Goal: Information Seeking & Learning: Learn about a topic

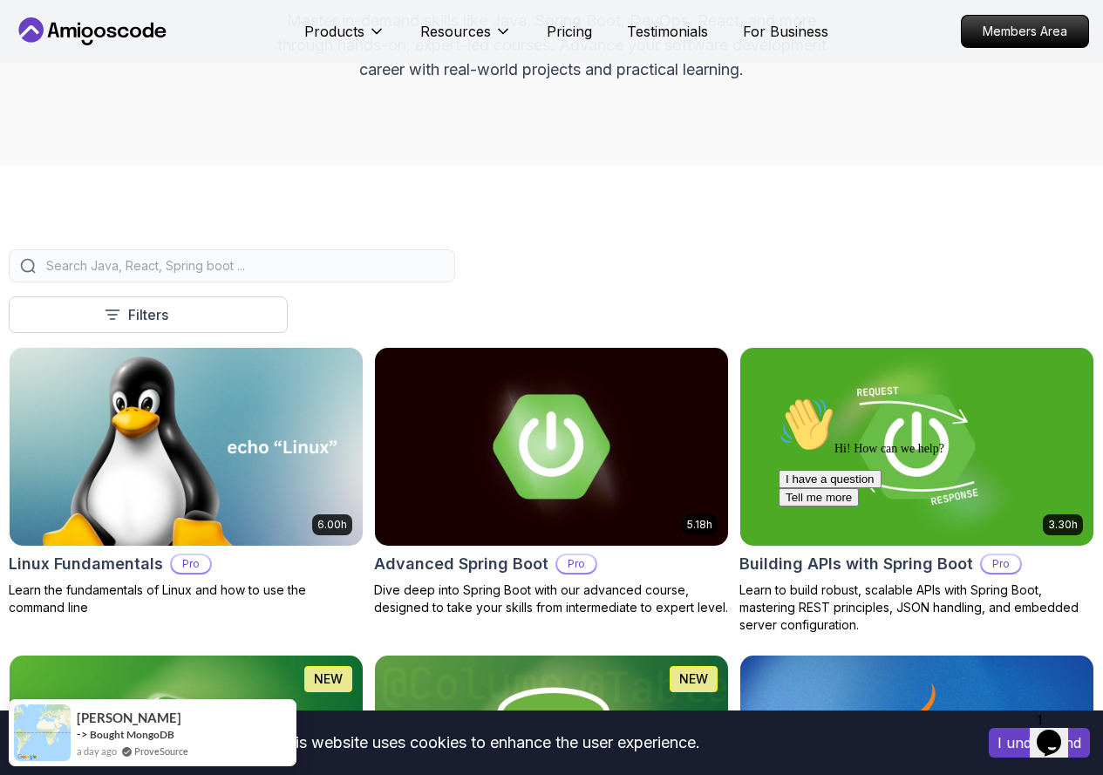
scroll to position [436, 0]
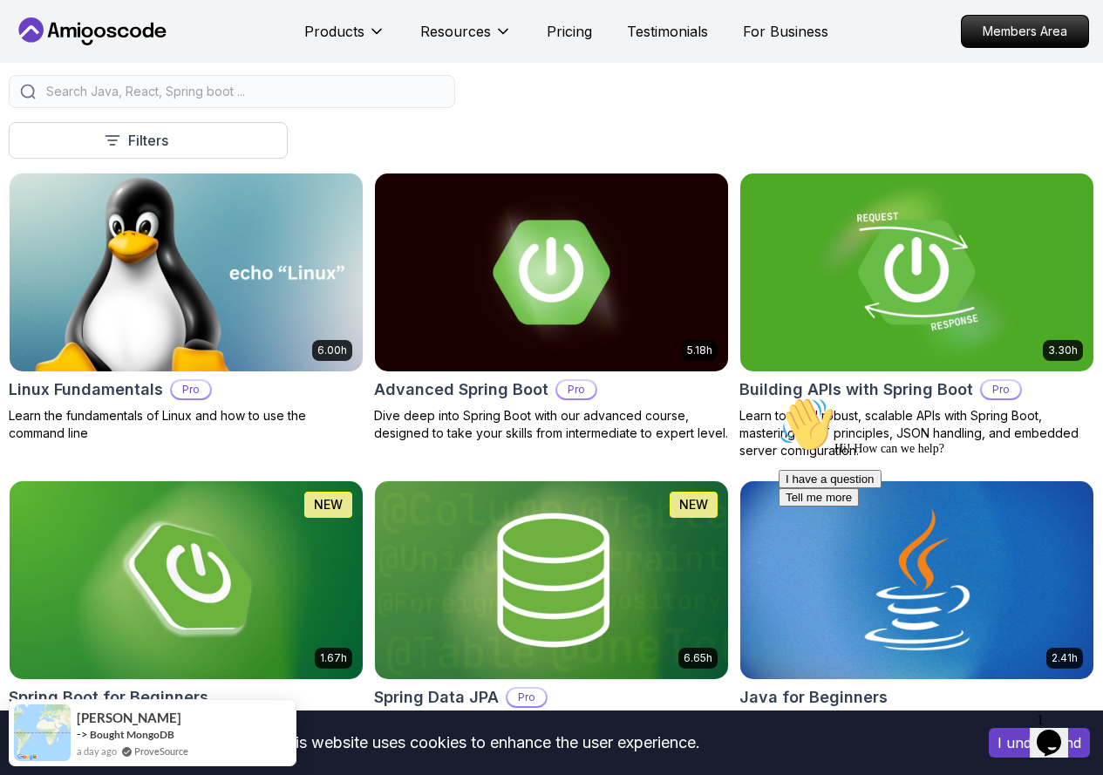
click at [364, 407] on p "Learn the fundamentals of Linux and how to use the command line" at bounding box center [186, 424] width 355 height 35
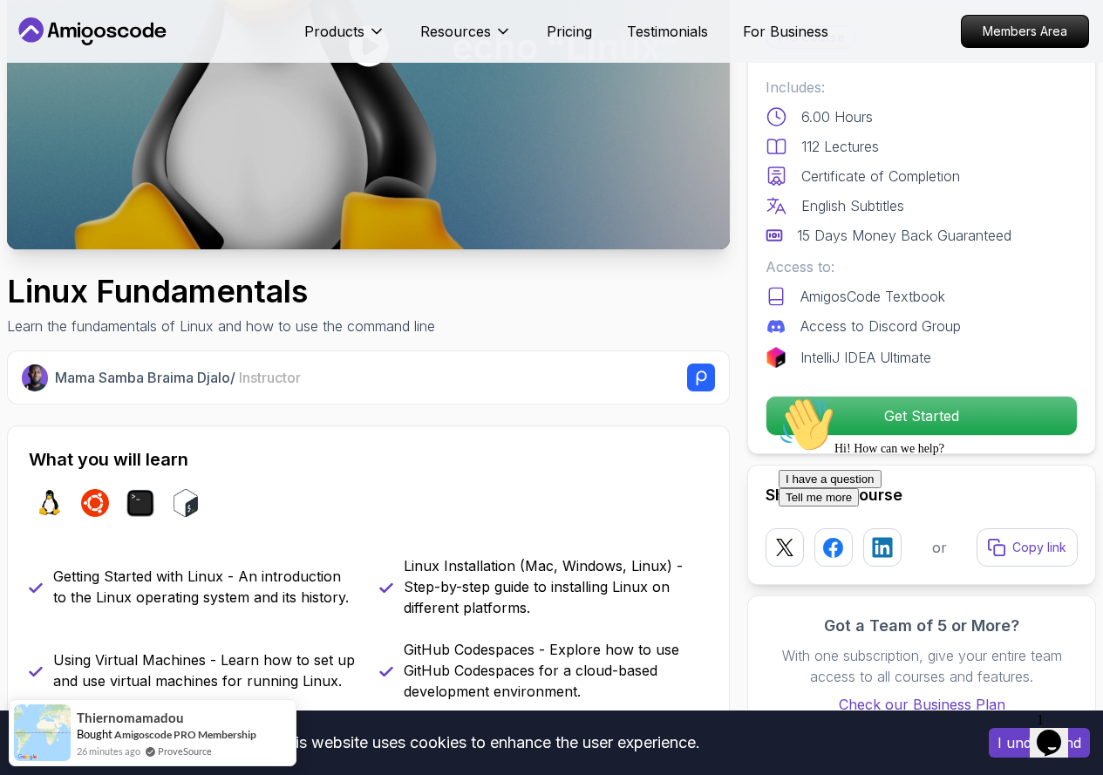
scroll to position [349, 0]
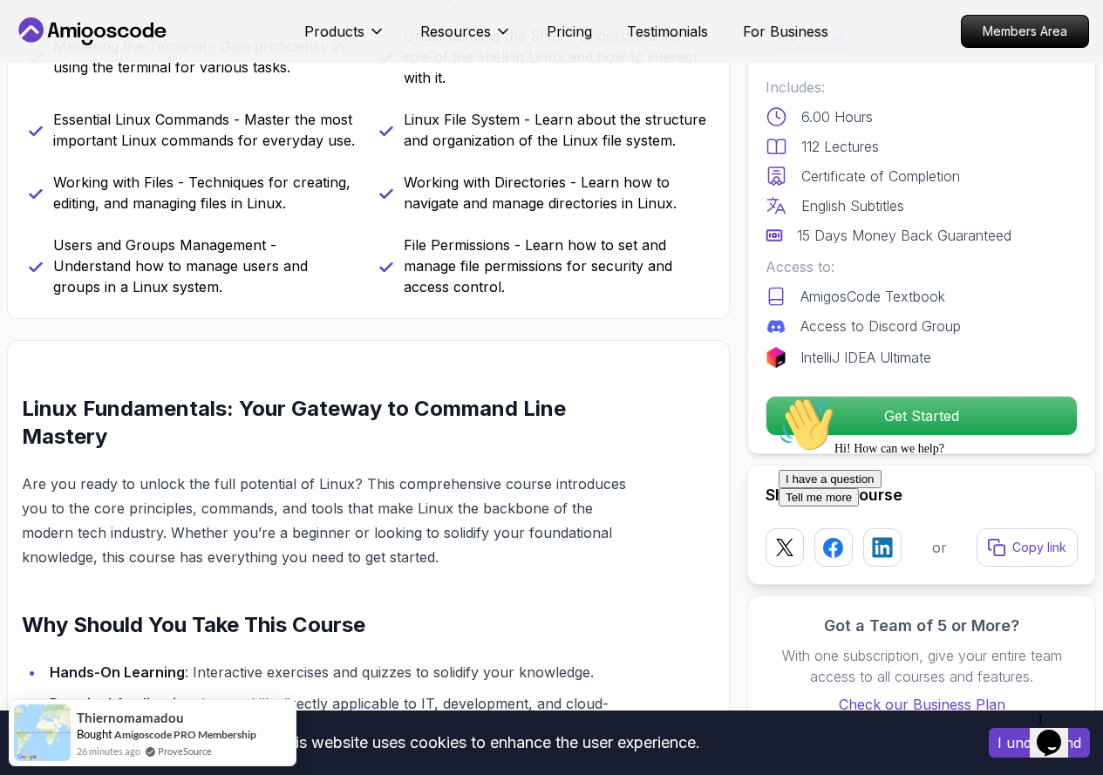
scroll to position [611, 0]
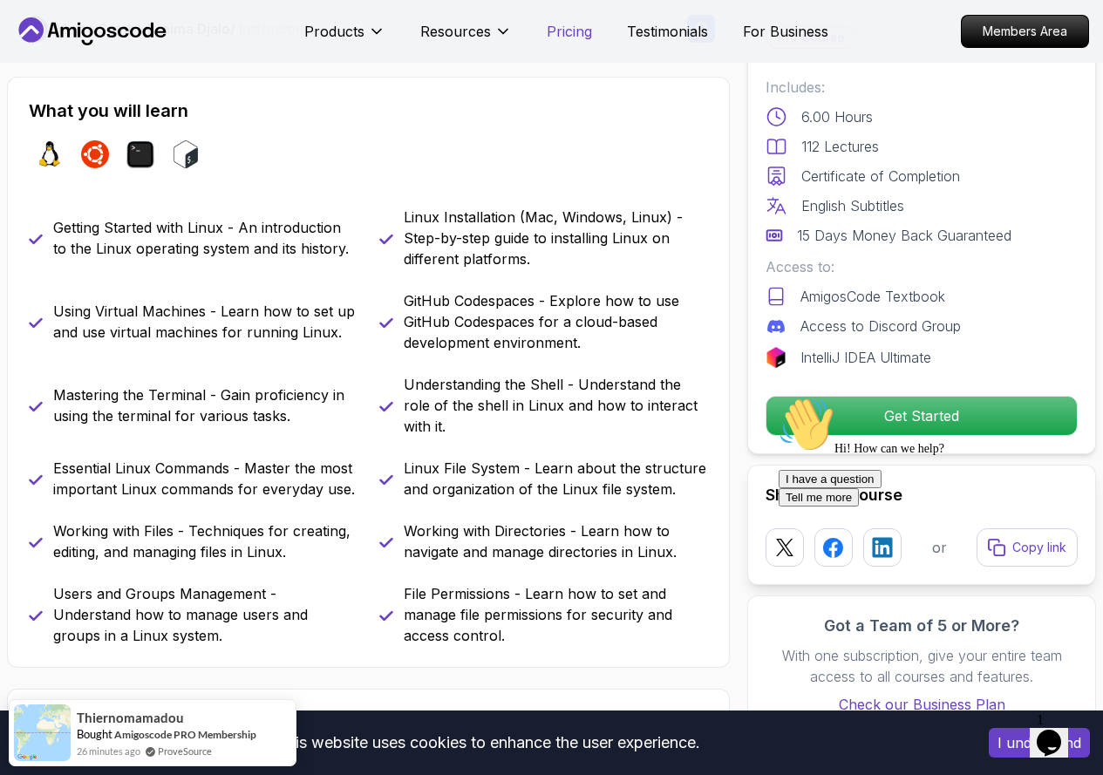
click at [555, 40] on p "Pricing" at bounding box center [569, 31] width 45 height 21
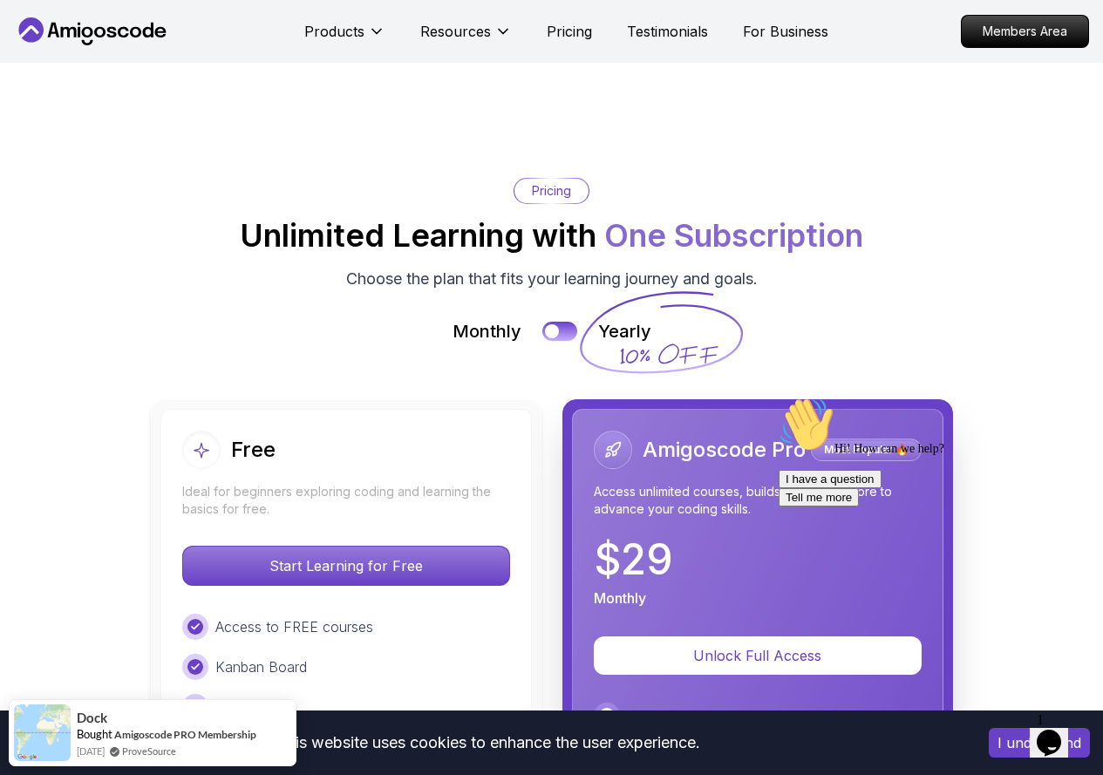
scroll to position [3872, 0]
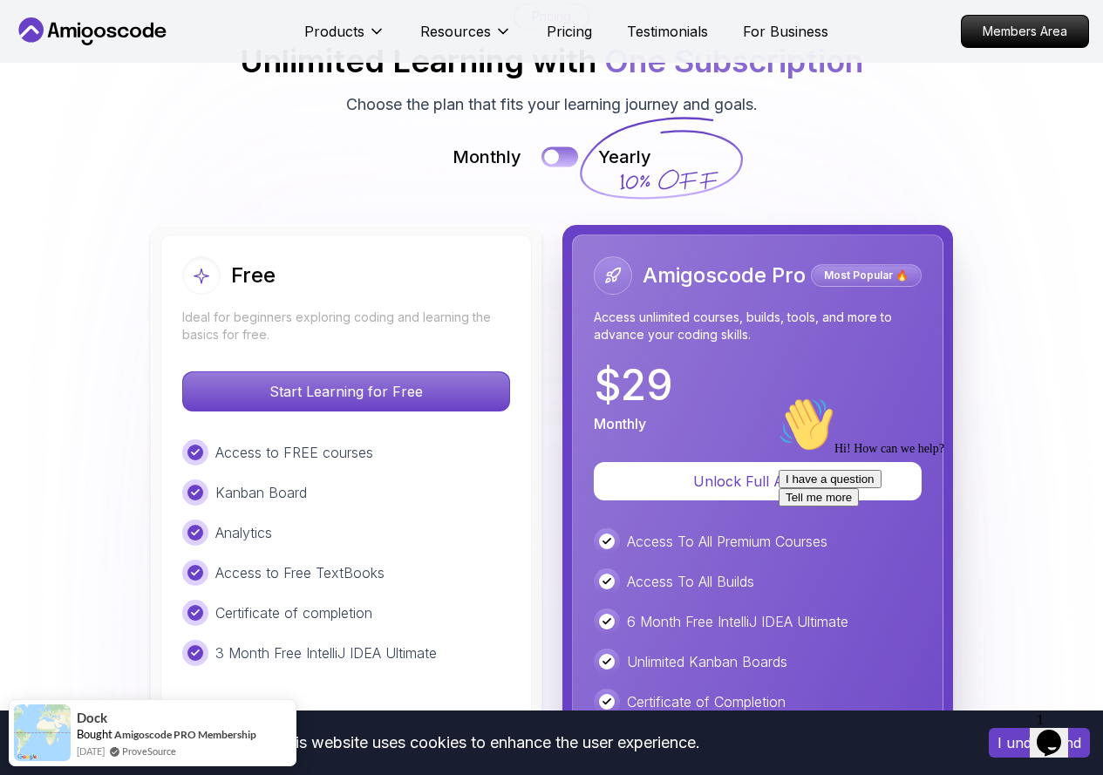
click at [560, 147] on button at bounding box center [560, 157] width 37 height 20
click at [561, 150] on div at bounding box center [568, 157] width 15 height 15
click at [560, 147] on button at bounding box center [560, 157] width 37 height 20
click at [561, 150] on div at bounding box center [568, 157] width 15 height 15
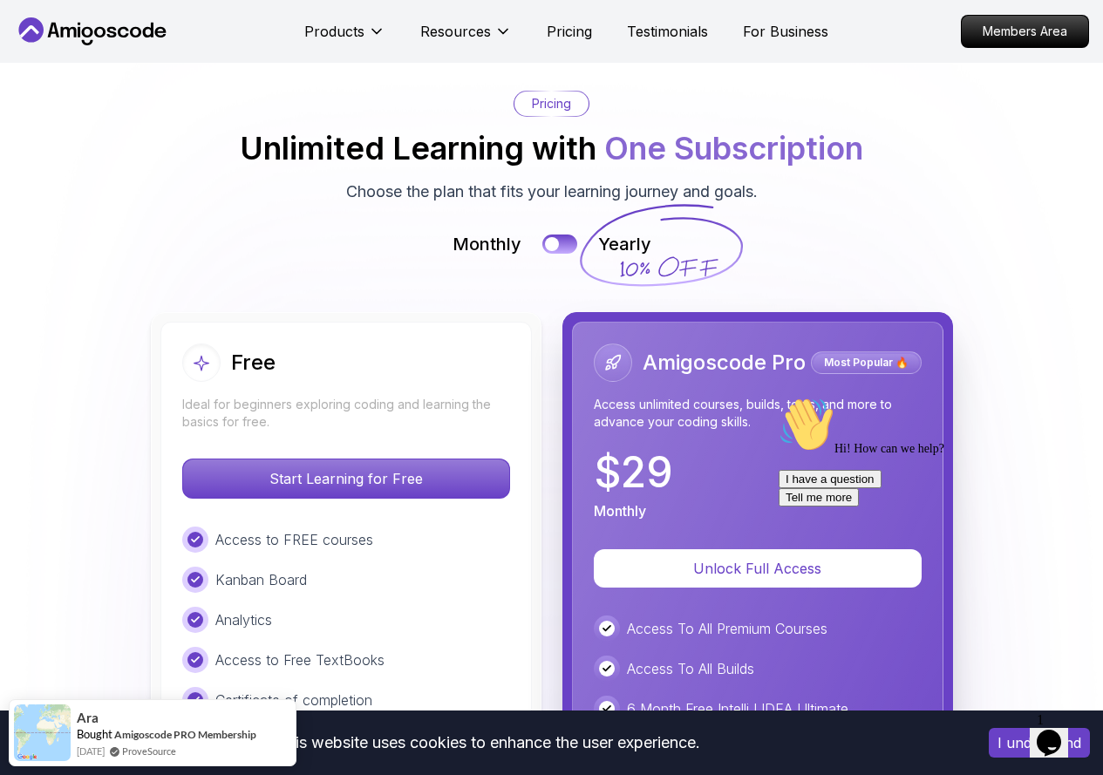
scroll to position [3698, 0]
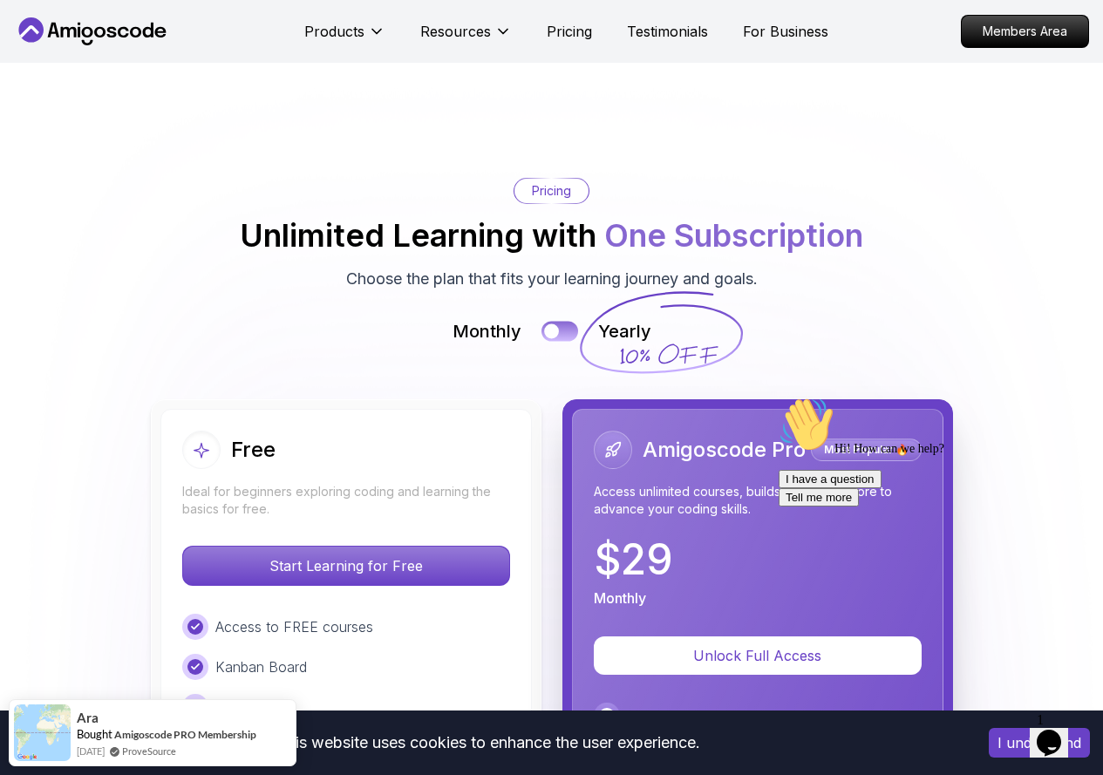
click at [568, 322] on button at bounding box center [560, 332] width 37 height 20
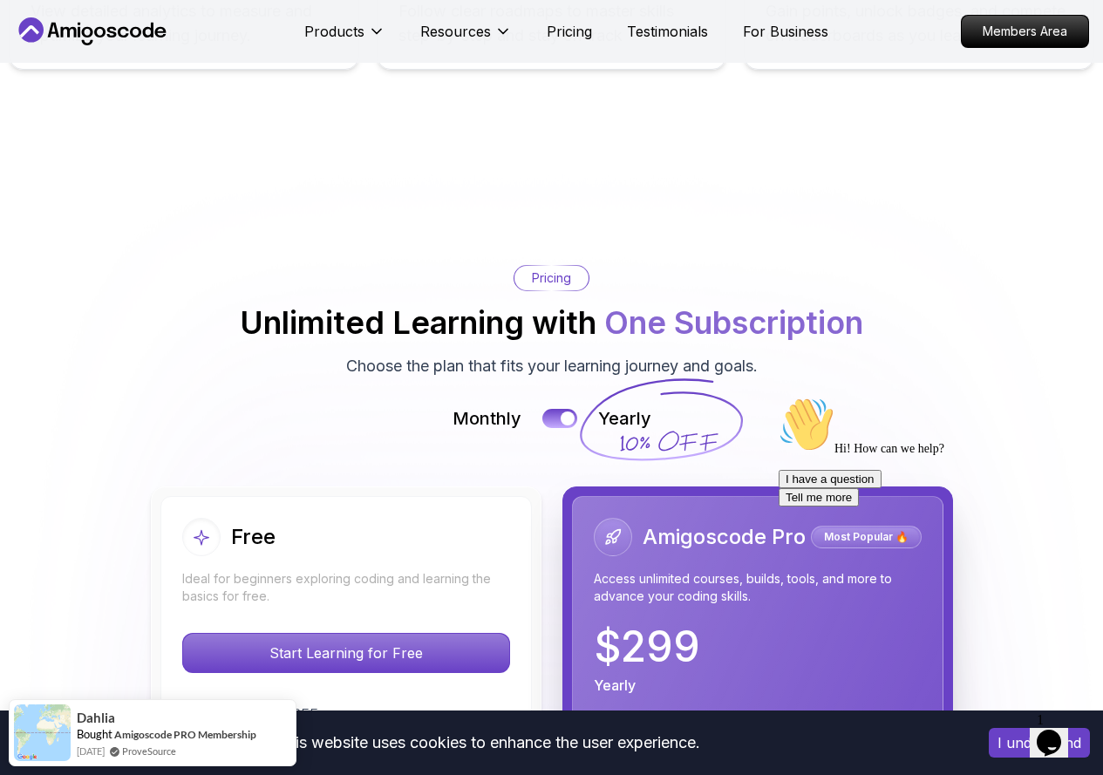
scroll to position [3436, 0]
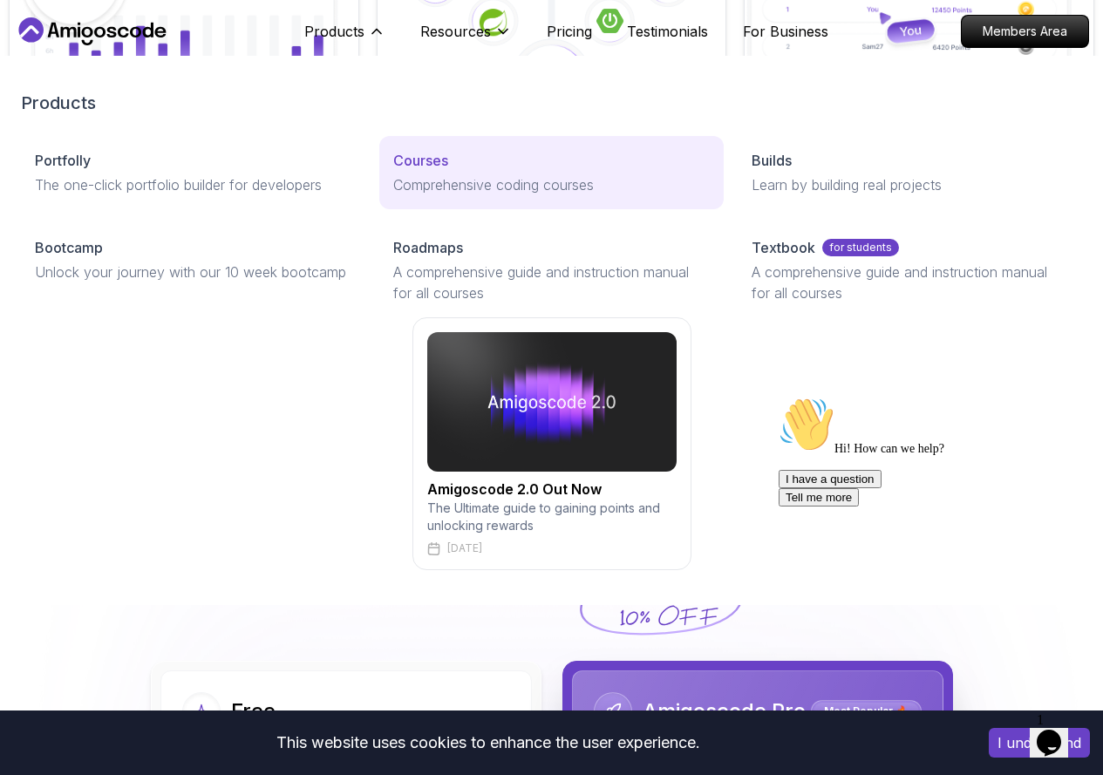
click at [393, 171] on p "Courses" at bounding box center [420, 160] width 55 height 21
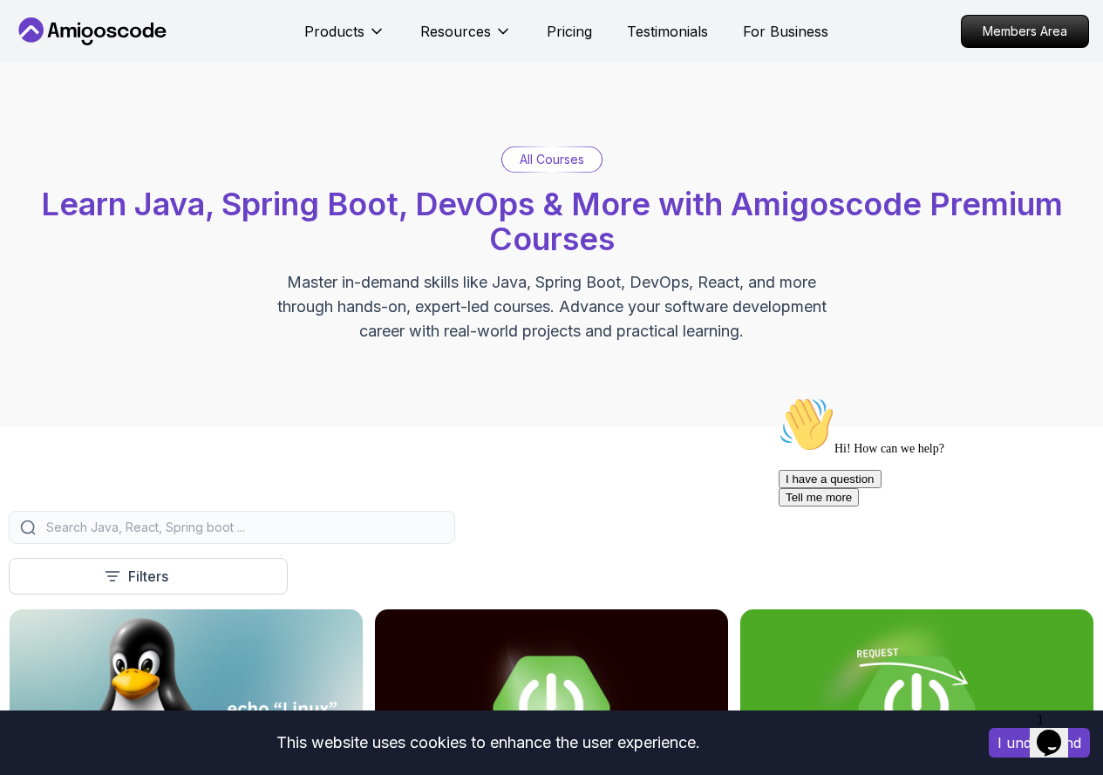
scroll to position [262, 0]
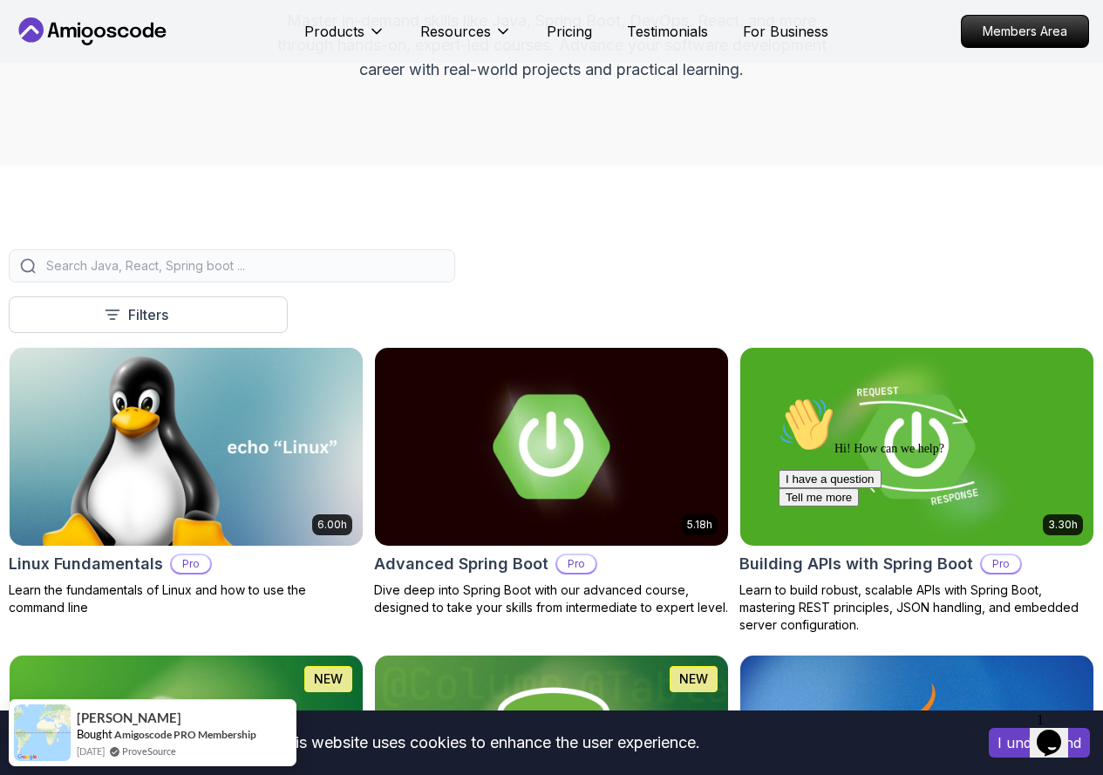
click at [0, 0] on p "Free" at bounding box center [0, 0] width 0 height 0
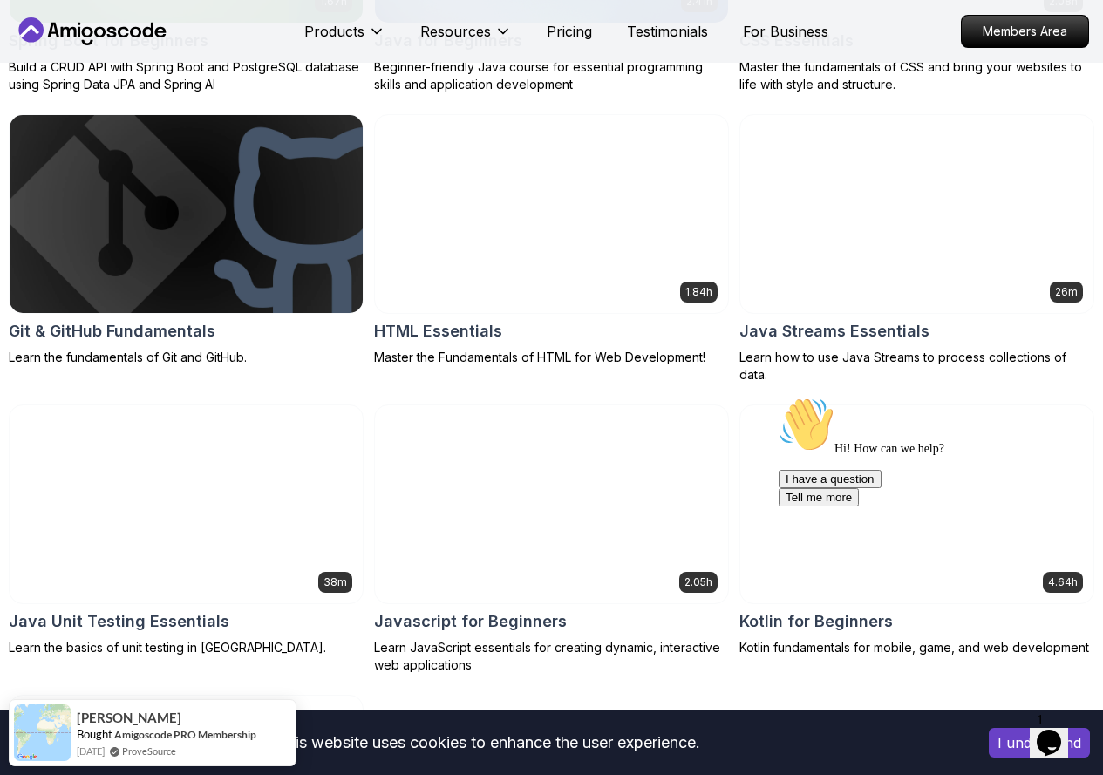
scroll to position [960, 0]
